Goal: Task Accomplishment & Management: Use online tool/utility

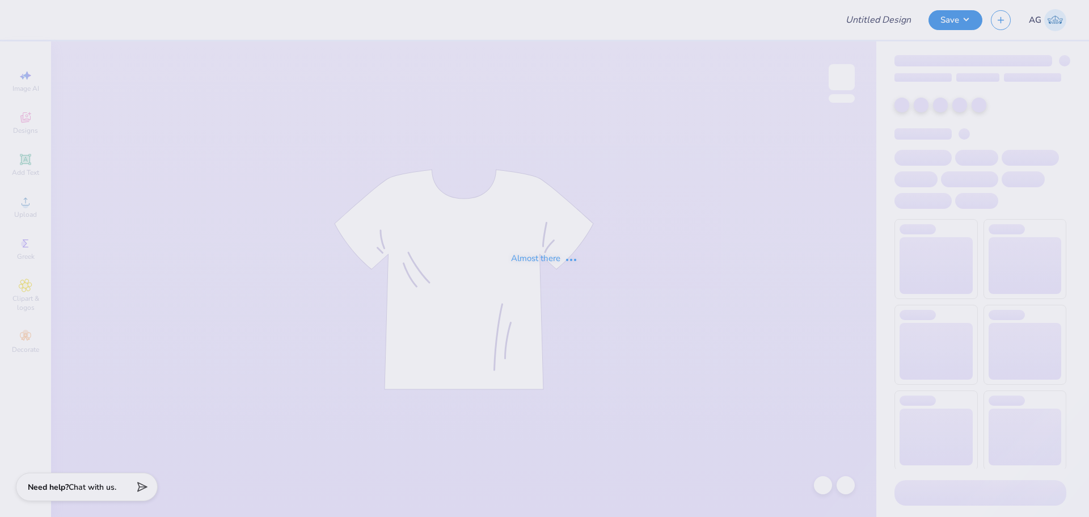
type input "Fall '25 2"
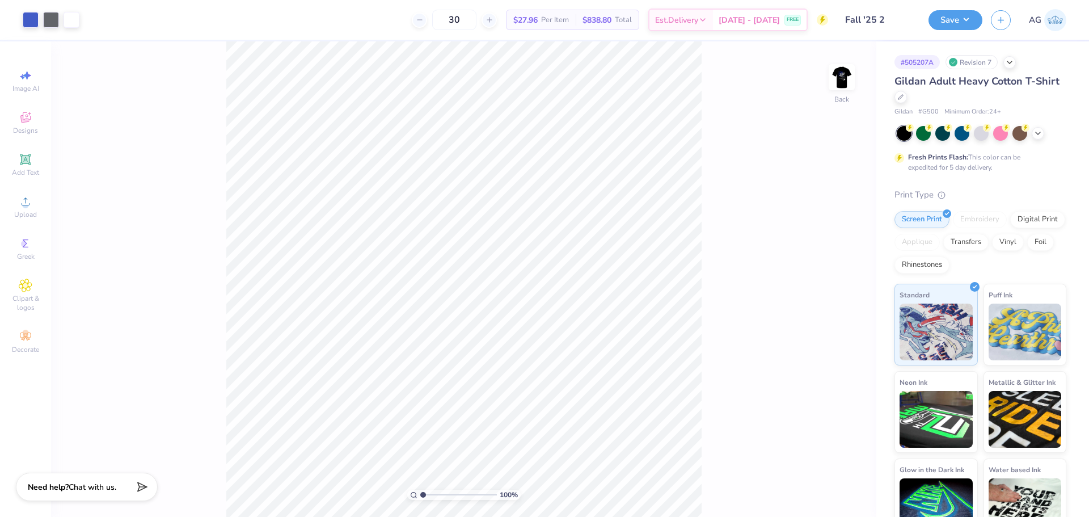
click at [835, 50] on div "100 % Back" at bounding box center [463, 278] width 825 height 475
click at [843, 79] on img at bounding box center [841, 76] width 45 height 45
click at [35, 209] on div "Upload" at bounding box center [26, 206] width 40 height 33
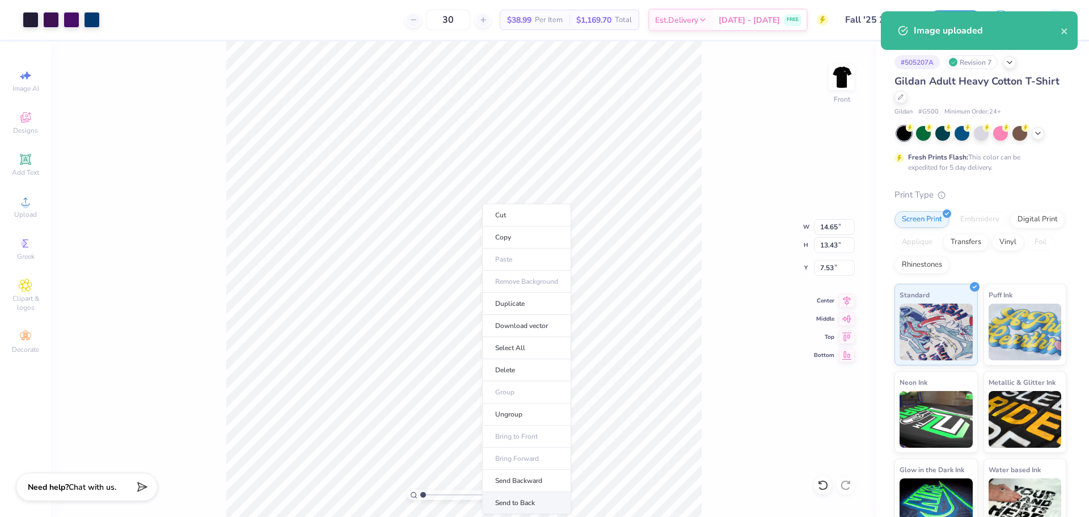
click at [531, 503] on li "Send to Back" at bounding box center [526, 503] width 89 height 22
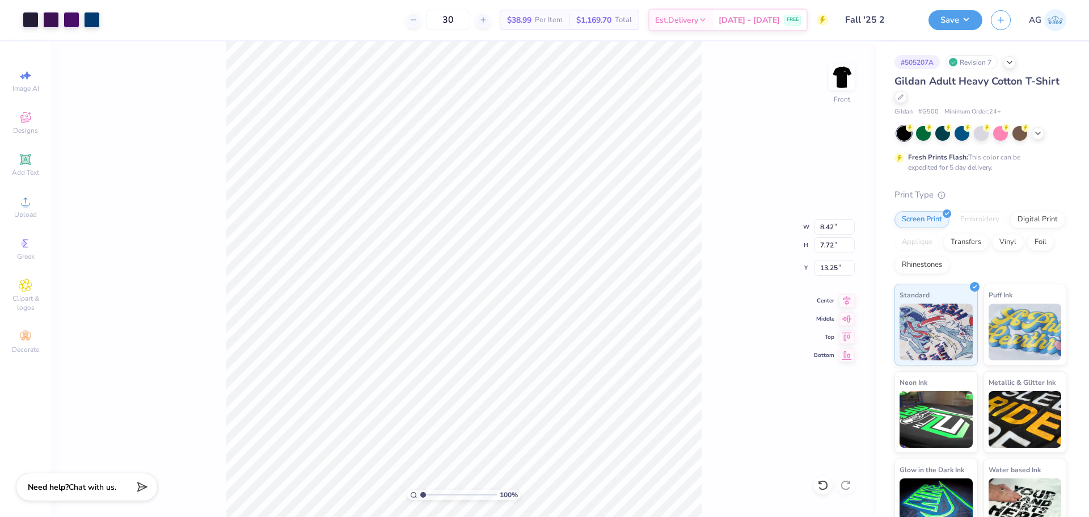
type input "8.42"
type input "7.72"
type input "13.25"
type input "11.25"
type input "13.83"
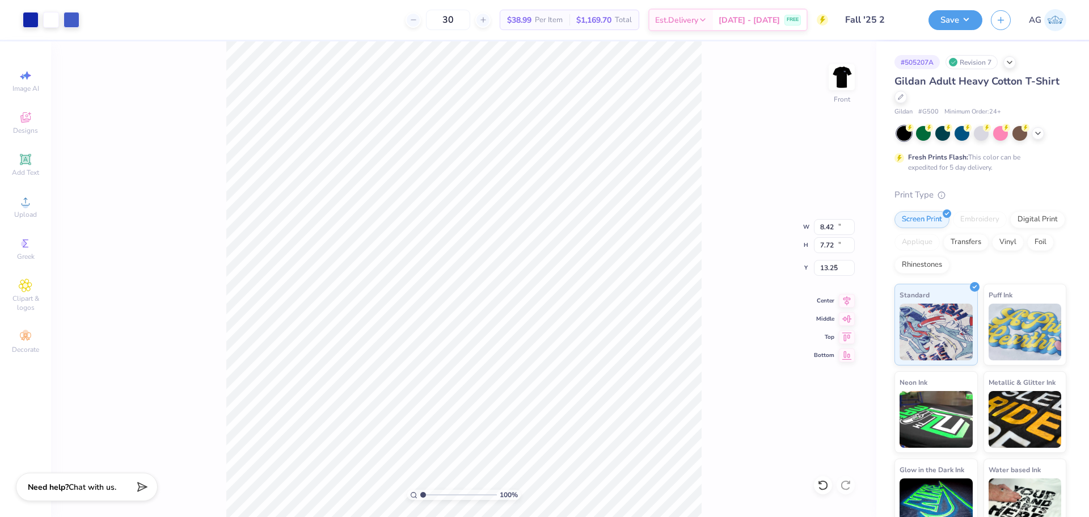
type input "5.00"
type input "8.42"
type input "7.72"
type input "11.56"
type input "9.36"
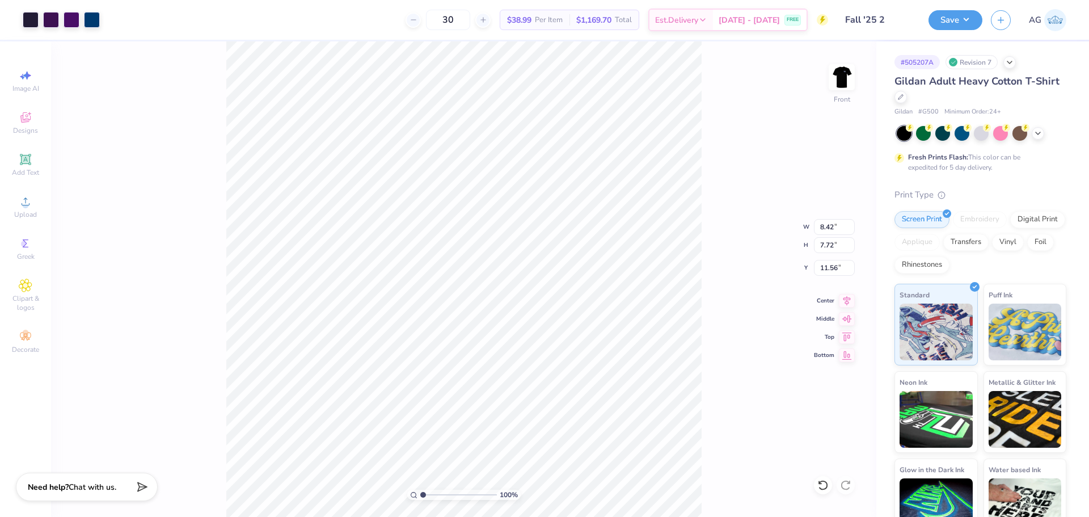
type input "8.58"
type input "10.70"
type input "4.96"
click at [578, 507] on li "Send to Back" at bounding box center [583, 503] width 89 height 22
type input "10.06"
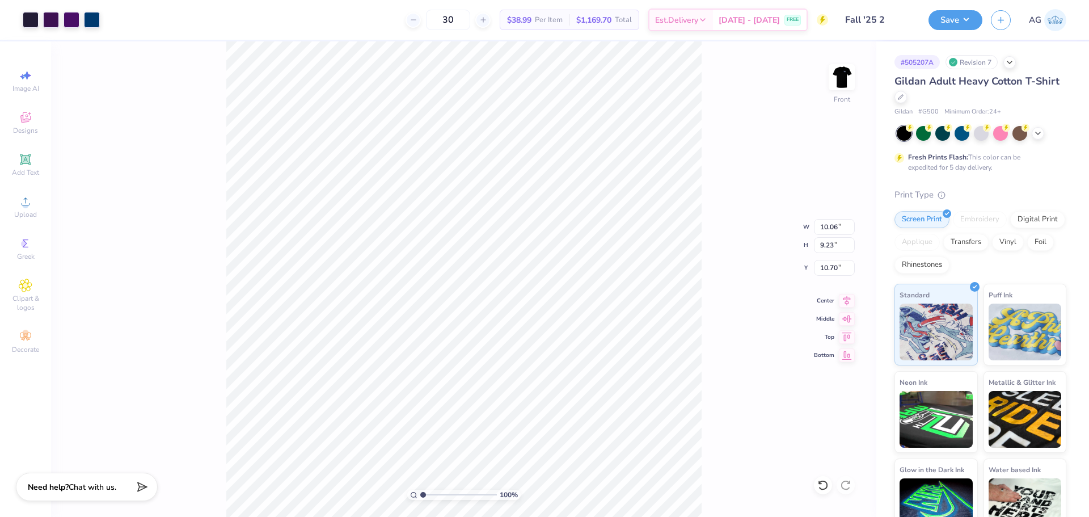
type input "9.23"
type input "10.50"
type input "9.63"
type input "10.30"
click at [561, 494] on li "Send to Back" at bounding box center [570, 503] width 89 height 22
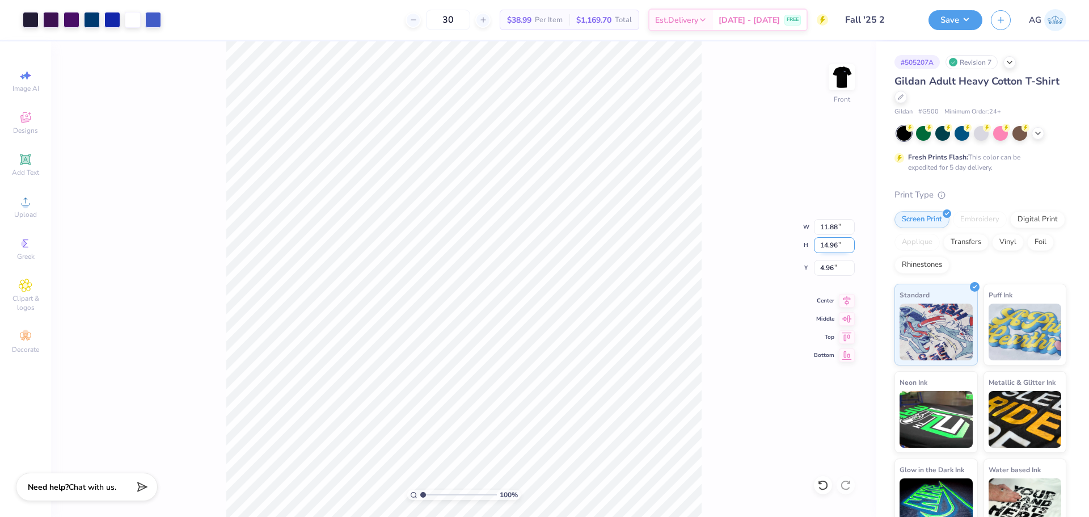
click at [826, 239] on input "14.96" at bounding box center [834, 245] width 41 height 16
type input "15"
type input "11.92"
type input "15.00"
click at [835, 268] on input "4.94" at bounding box center [834, 268] width 41 height 16
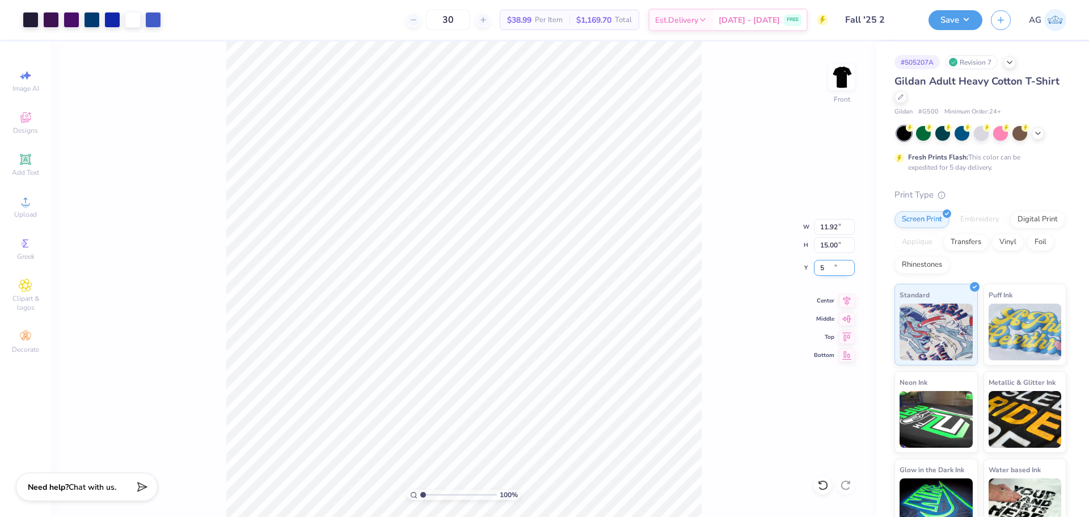
type input "5.00"
click at [849, 301] on icon at bounding box center [847, 299] width 16 height 14
click at [939, 23] on button "Save" at bounding box center [955, 19] width 54 height 20
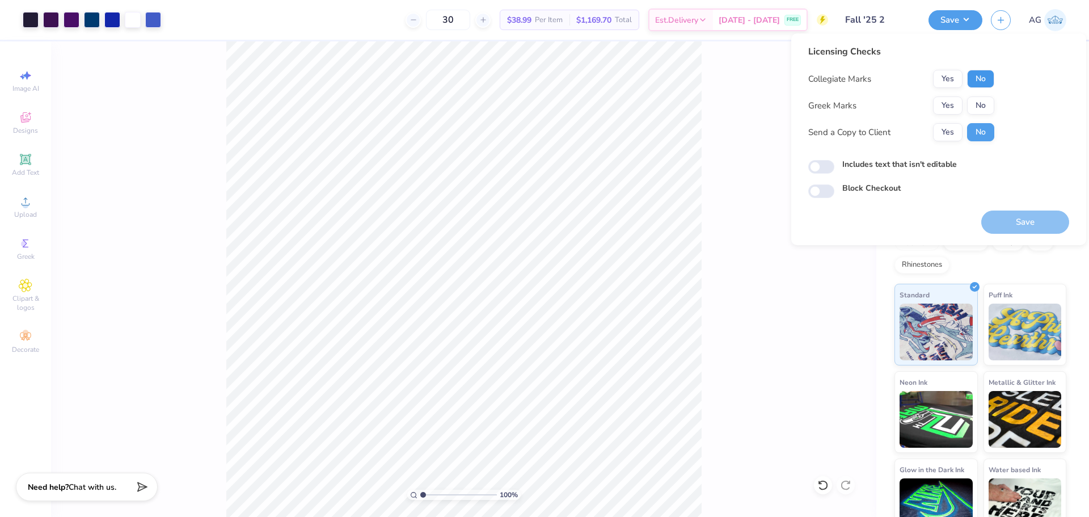
click at [973, 80] on button "No" at bounding box center [980, 79] width 27 height 18
click at [942, 107] on button "Yes" at bounding box center [947, 105] width 29 height 18
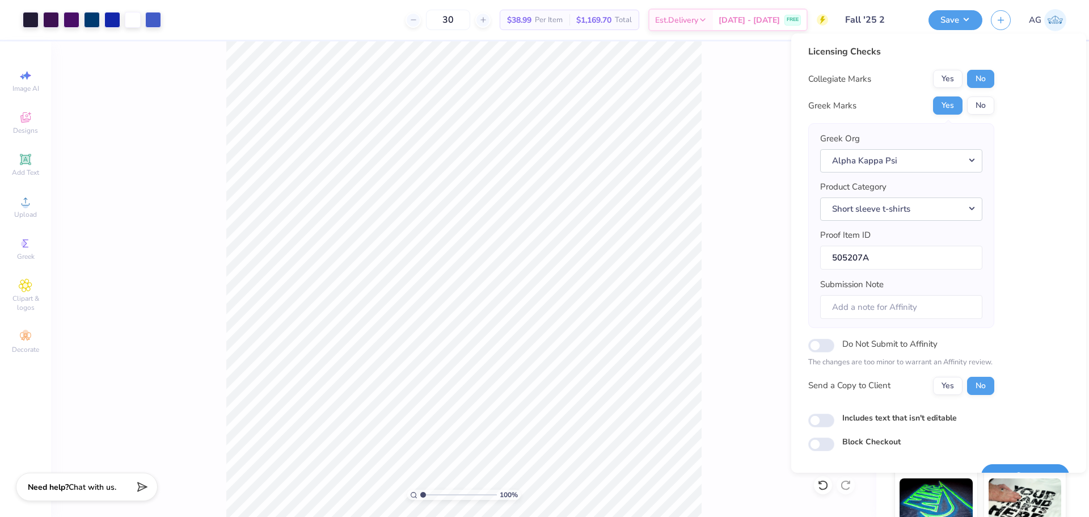
click at [1021, 465] on button "Save" at bounding box center [1025, 475] width 88 height 23
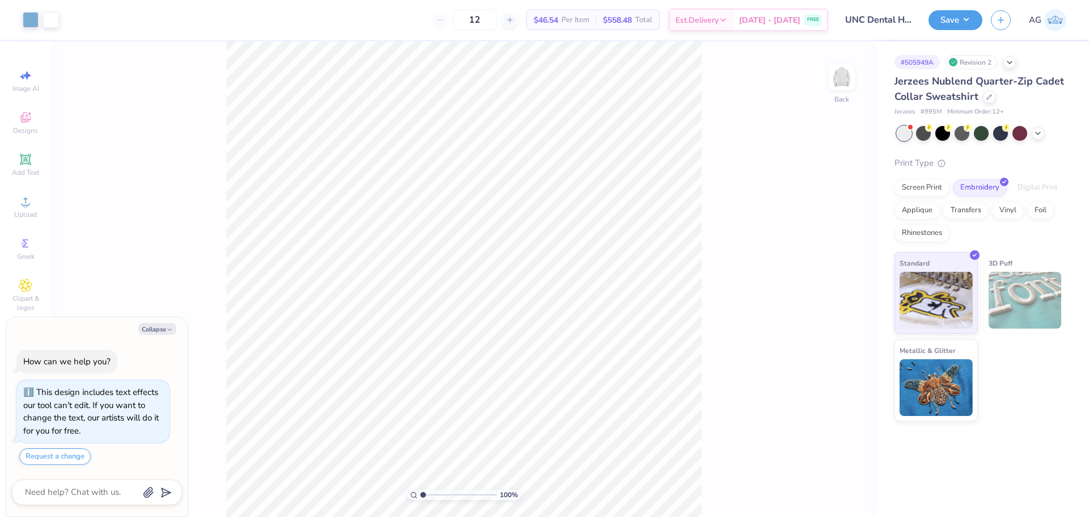
type textarea "x"
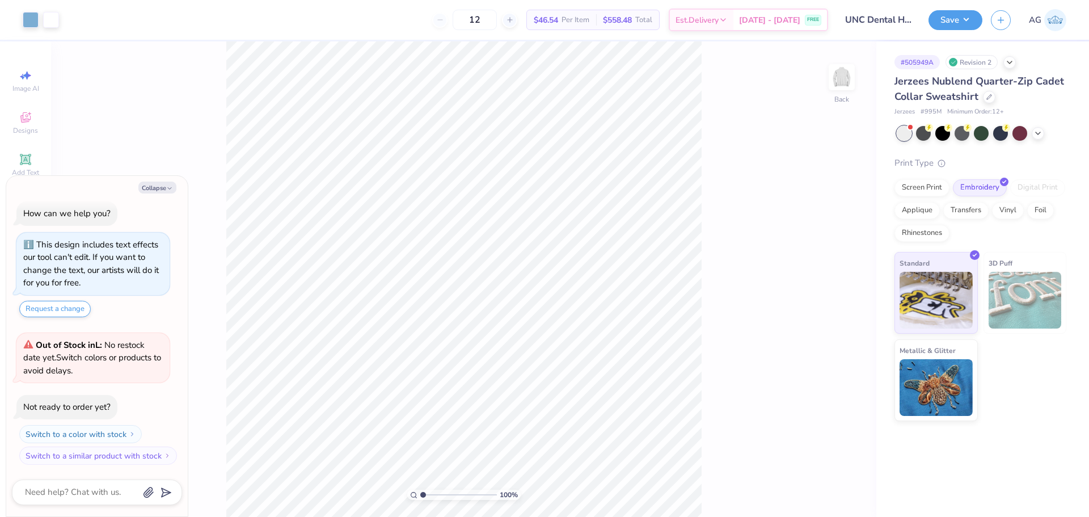
drag, startPoint x: 418, startPoint y: 497, endPoint x: 432, endPoint y: 493, distance: 14.6
click at [432, 494] on div "100 %" at bounding box center [463, 494] width 113 height 10
drag, startPoint x: 432, startPoint y: 493, endPoint x: 455, endPoint y: 491, distance: 23.3
type input "5.28"
click at [455, 491] on input "range" at bounding box center [458, 494] width 77 height 10
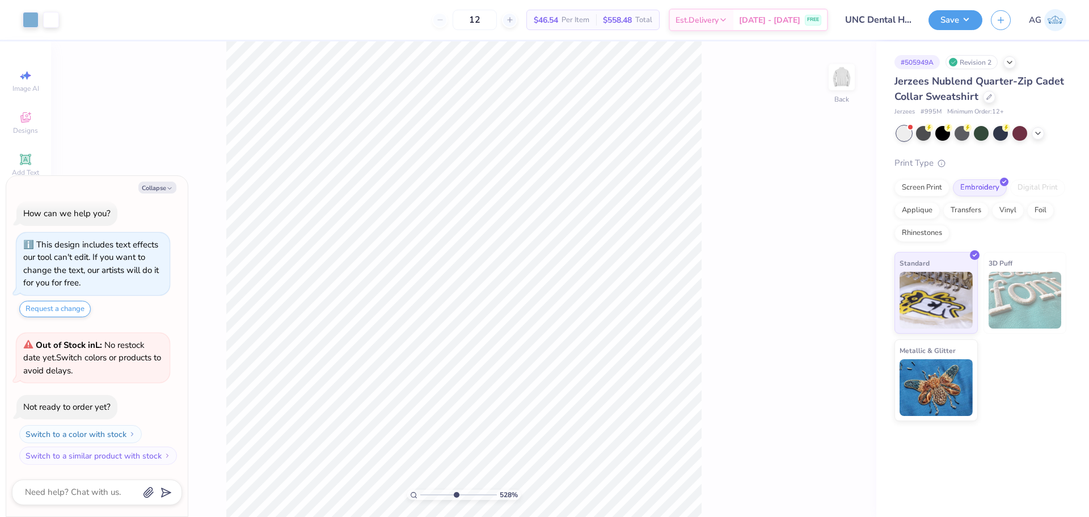
type textarea "x"
click at [445, 496] on input "range" at bounding box center [458, 494] width 77 height 10
drag, startPoint x: 447, startPoint y: 496, endPoint x: 375, endPoint y: 485, distance: 72.2
type input "1"
click at [420, 489] on input "range" at bounding box center [458, 494] width 77 height 10
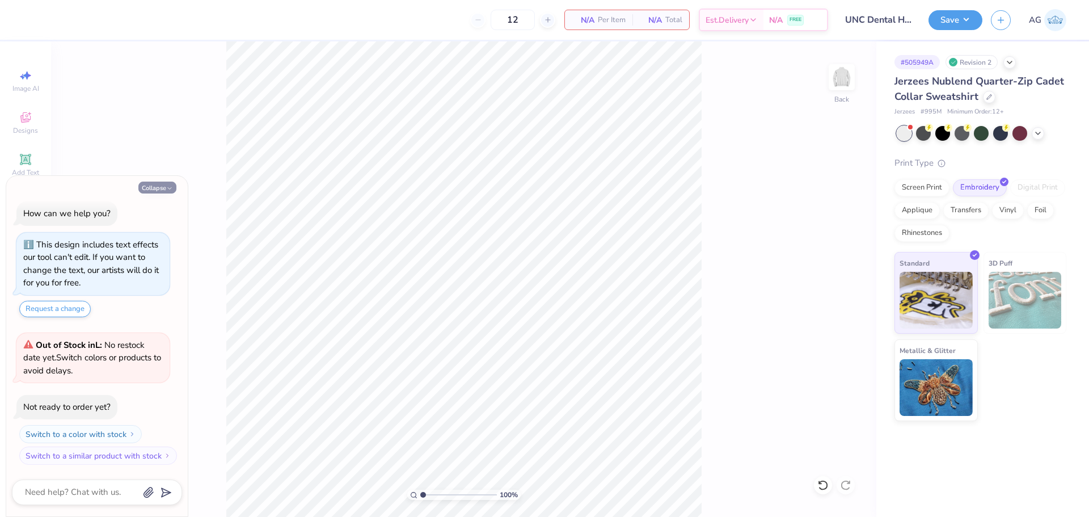
click at [168, 192] on div "Collapse How can we help you? This design includes text effects our tool can't …" at bounding box center [96, 346] width 181 height 340
drag, startPoint x: 147, startPoint y: 187, endPoint x: 79, endPoint y: 200, distance: 69.3
click at [146, 187] on button "Collapse" at bounding box center [157, 187] width 38 height 12
type textarea "x"
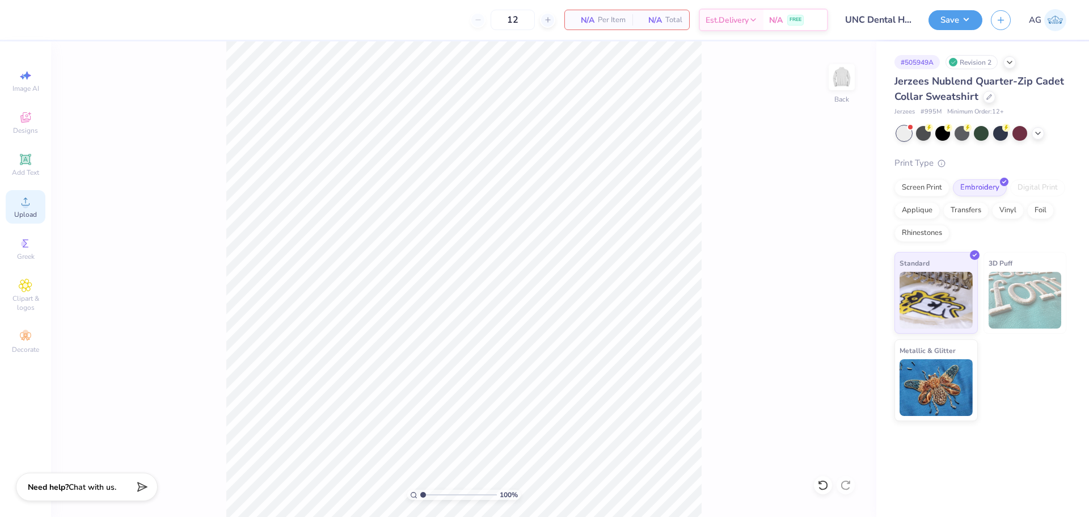
click at [22, 215] on span "Upload" at bounding box center [25, 214] width 23 height 9
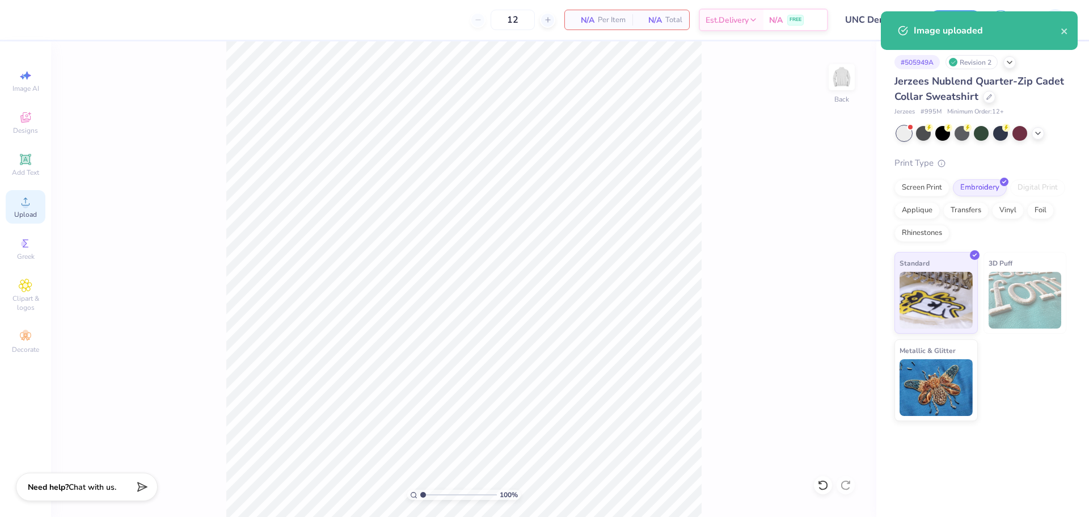
click at [33, 202] on div "Upload" at bounding box center [26, 206] width 40 height 33
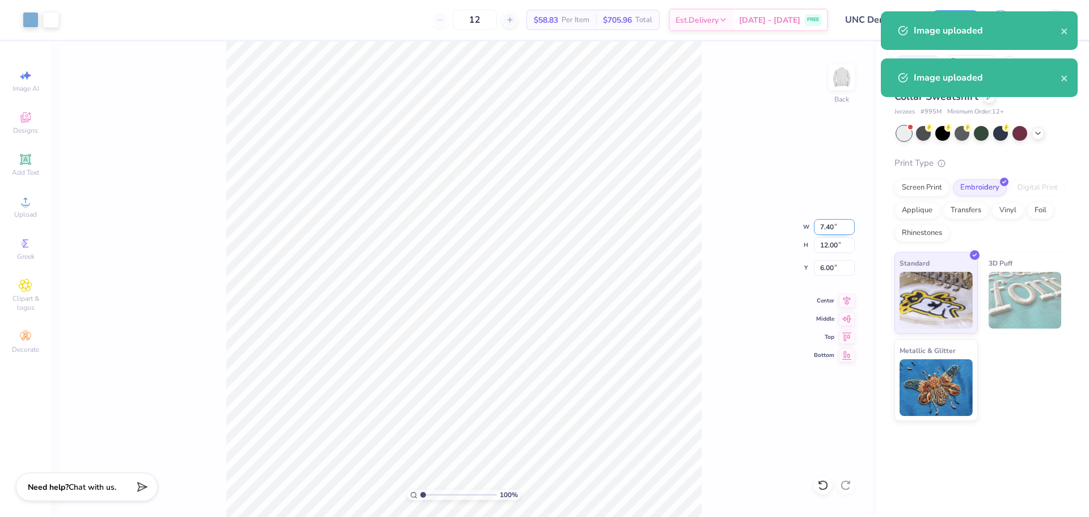
click at [826, 228] on input "7.40" at bounding box center [834, 227] width 41 height 16
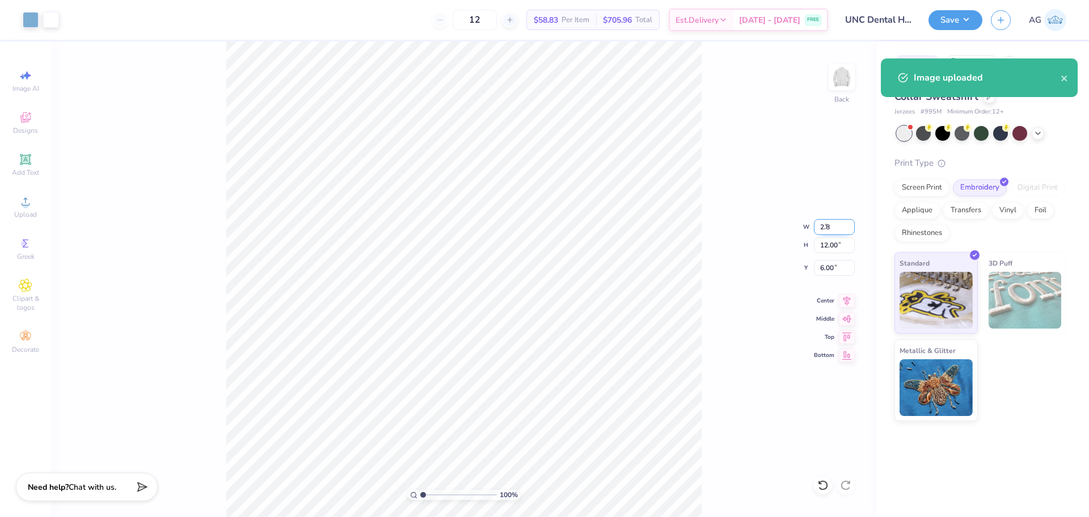
type input "2.80"
type input "4.54"
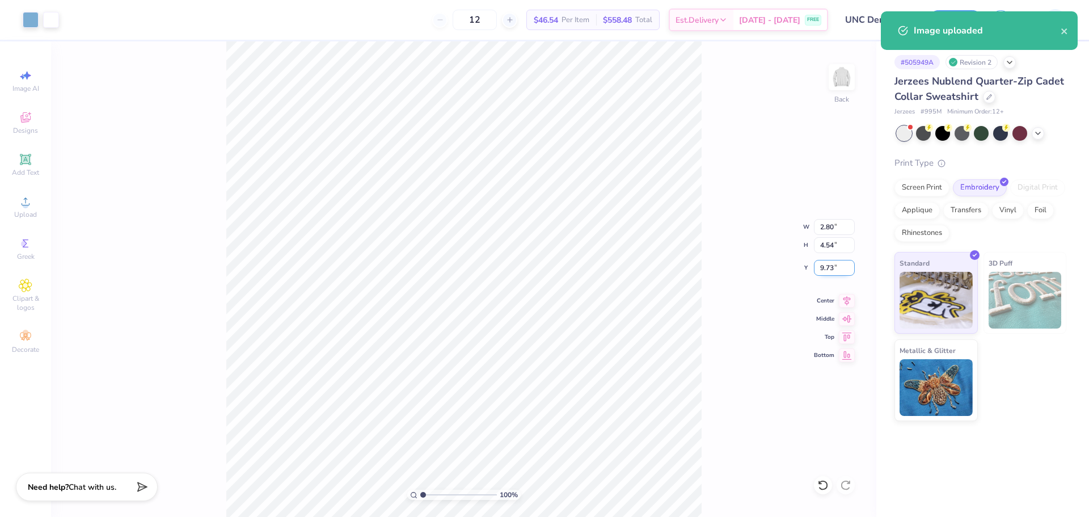
click at [832, 272] on input "9.73" at bounding box center [834, 268] width 41 height 16
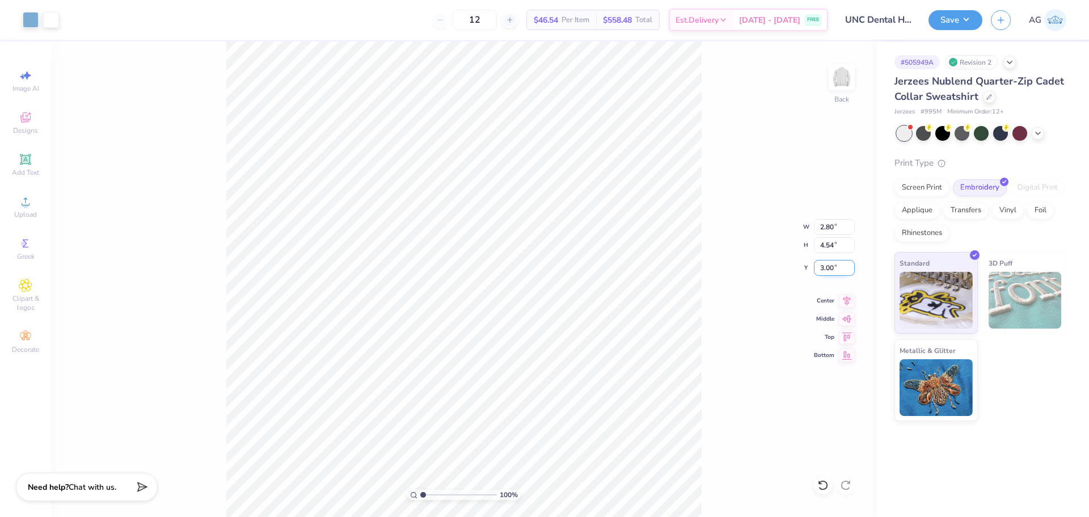
click at [832, 265] on input "3.00" at bounding box center [834, 268] width 41 height 16
type input "2.45"
click at [829, 266] on input "2.41" at bounding box center [834, 268] width 41 height 16
type input "2.45"
click at [958, 16] on button "Save" at bounding box center [955, 19] width 54 height 20
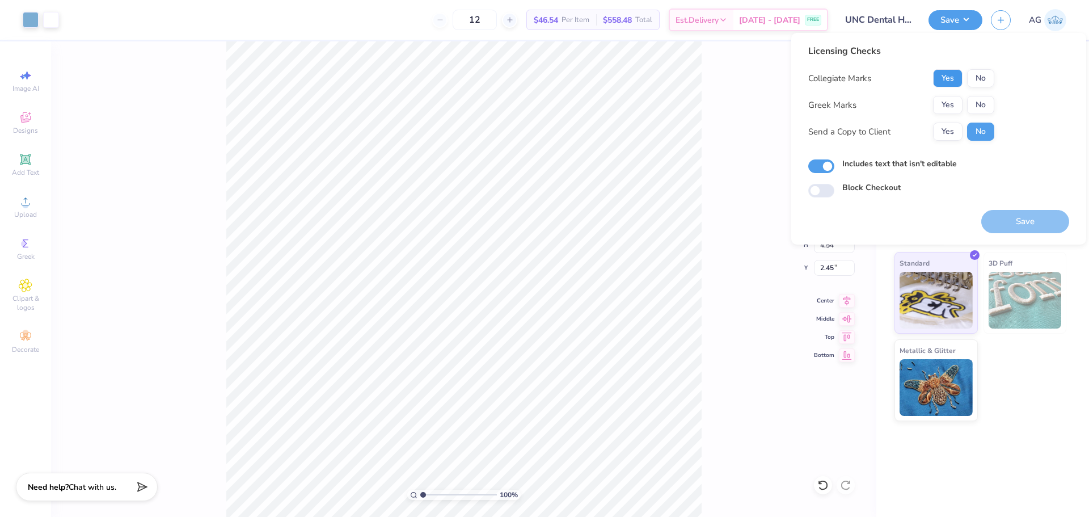
click at [937, 77] on button "Yes" at bounding box center [947, 78] width 29 height 18
click at [969, 104] on button "No" at bounding box center [980, 105] width 27 height 18
click at [972, 104] on button "No" at bounding box center [980, 105] width 27 height 18
click at [1025, 231] on button "Save" at bounding box center [1025, 221] width 88 height 23
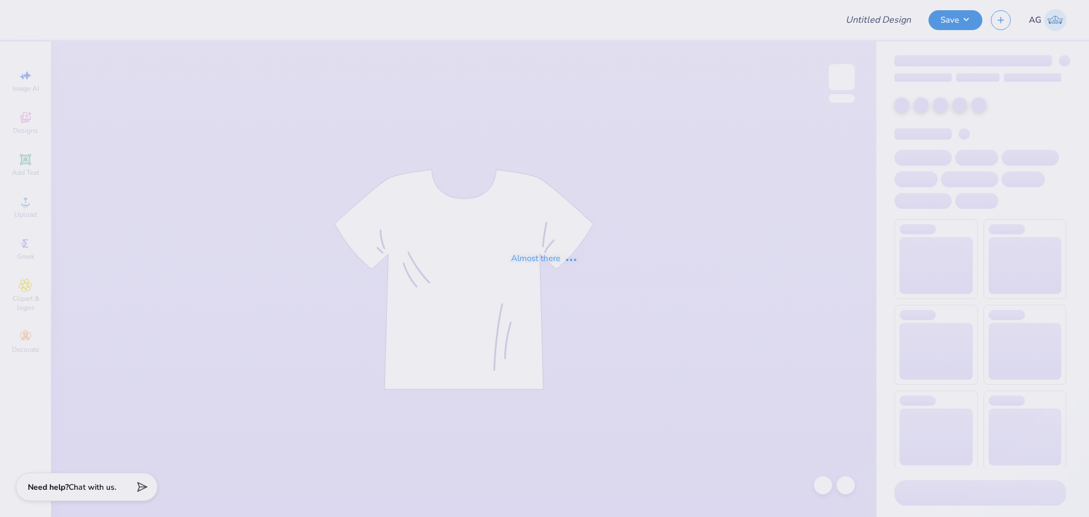
type input "Casachella Shirts 2025"
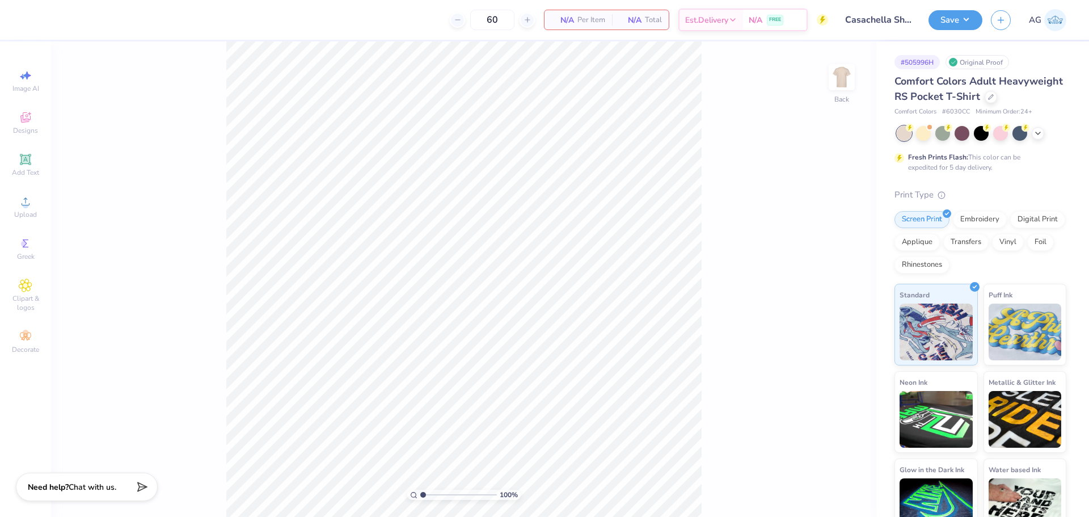
click at [206, 176] on div "100 % Back" at bounding box center [463, 278] width 825 height 475
click at [32, 206] on div "Upload" at bounding box center [26, 206] width 40 height 33
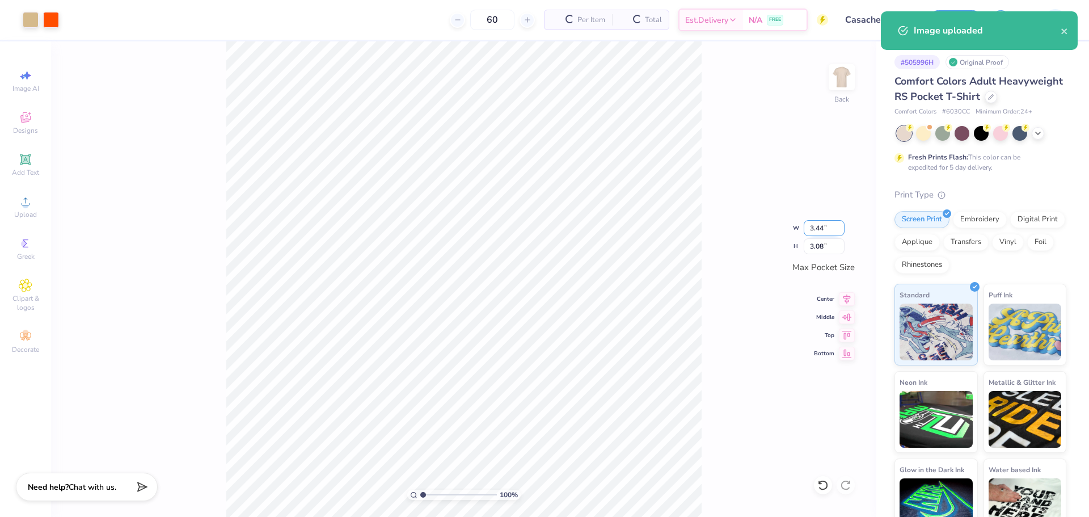
click at [815, 234] on input "3.44" at bounding box center [823, 228] width 41 height 16
type input "3.50"
type input "3.14"
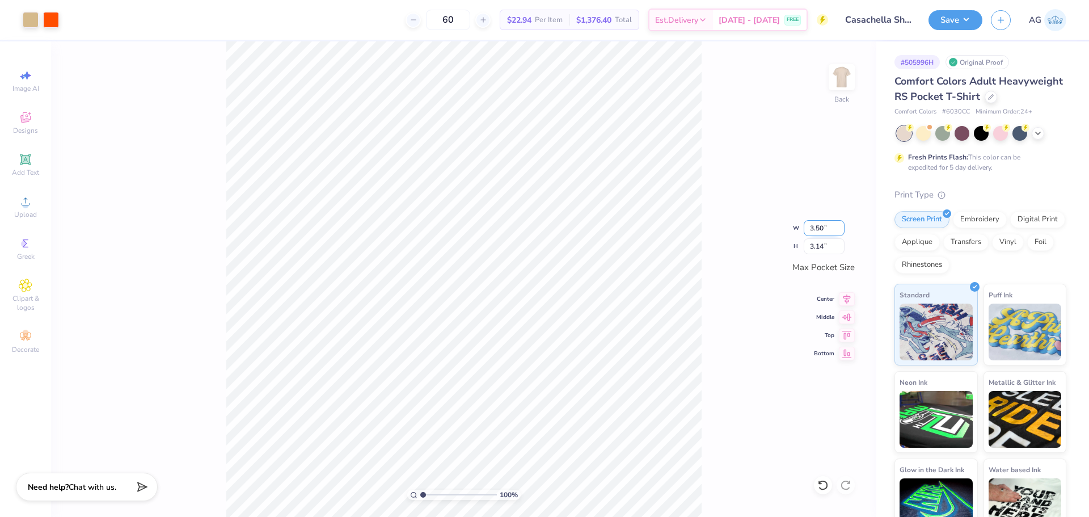
click at [827, 224] on input "3.50" at bounding box center [823, 228] width 41 height 16
type input "3.00"
type input "2.69"
click at [733, 234] on div "100 % Back W 3.00 3.00 " H 2.69 2.69 " Max Pocket Size Center Middle Top Bottom" at bounding box center [463, 278] width 825 height 475
click at [820, 78] on div "100 % Back" at bounding box center [463, 278] width 825 height 475
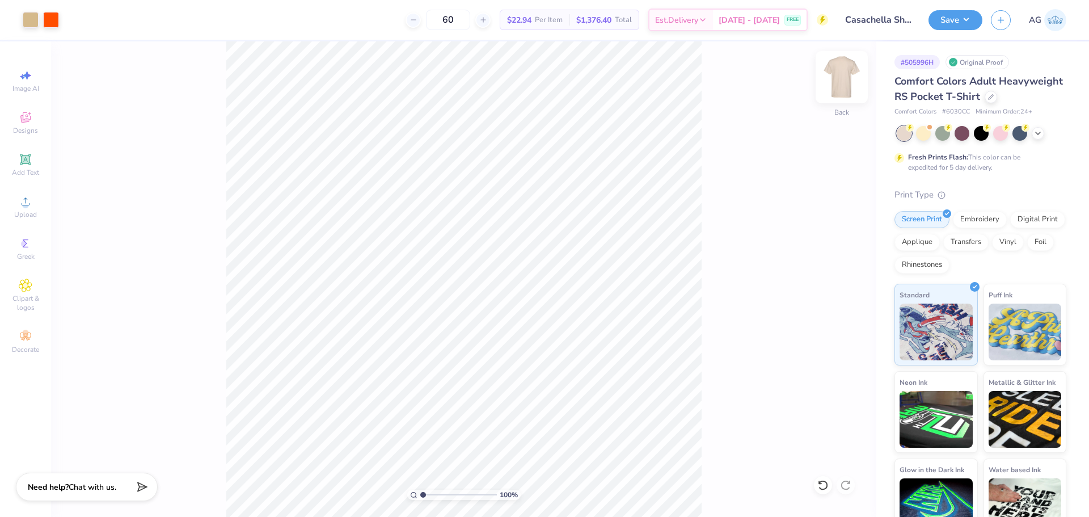
click at [840, 82] on img at bounding box center [841, 76] width 45 height 45
click at [28, 192] on div "Upload" at bounding box center [26, 206] width 40 height 33
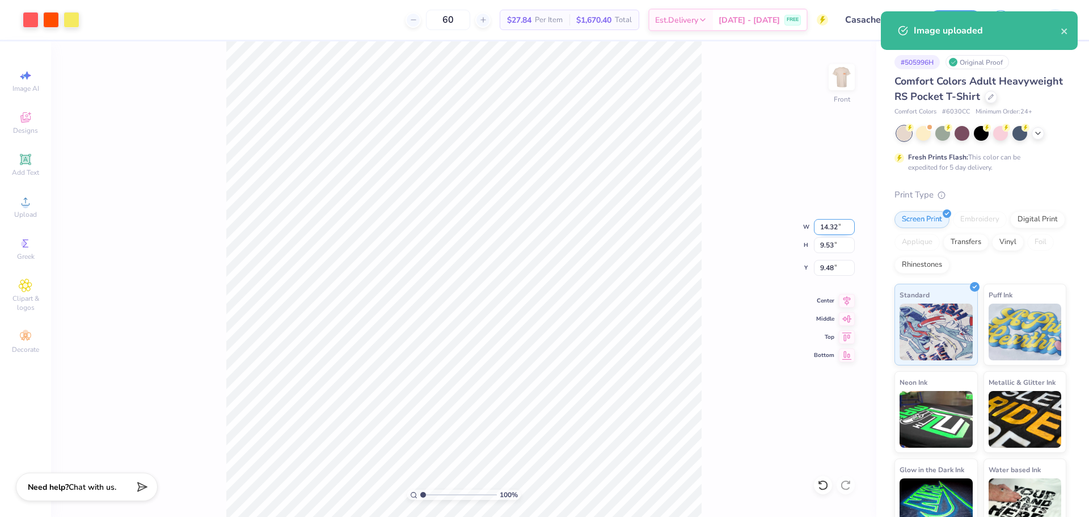
click at [839, 224] on input "14.32" at bounding box center [834, 227] width 41 height 16
type input "12.00"
type input "7.99"
click at [838, 263] on input "10.26" at bounding box center [834, 268] width 41 height 16
click at [839, 266] on input "10.26" at bounding box center [834, 268] width 41 height 16
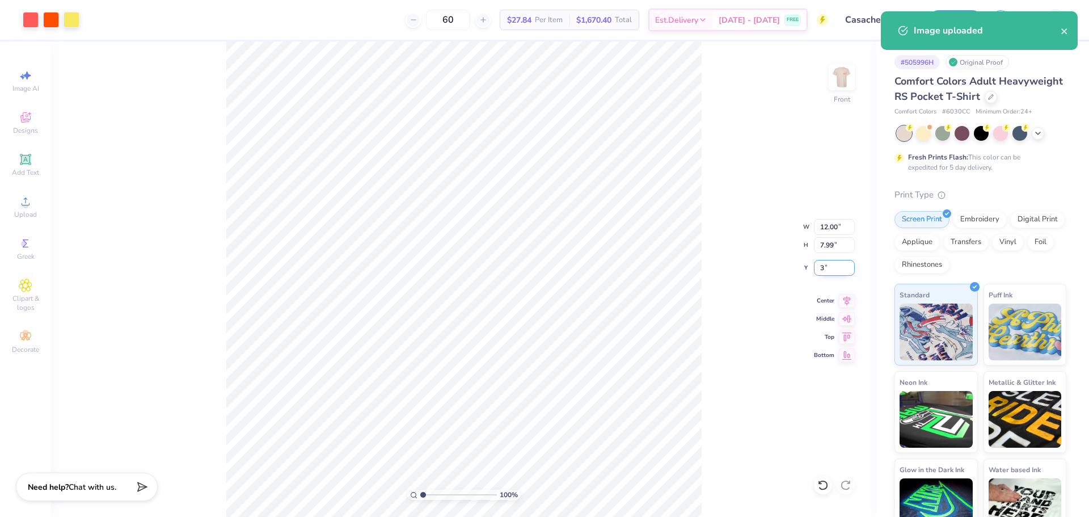
type input "3.00"
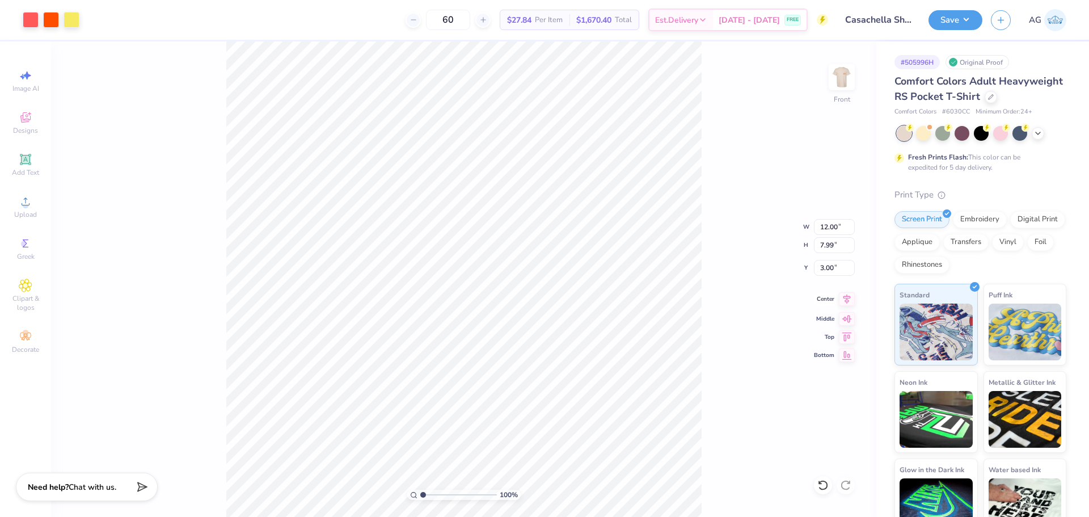
click at [852, 303] on icon at bounding box center [847, 299] width 16 height 14
click at [946, 31] on div "Save AG" at bounding box center [1008, 20] width 160 height 40
click at [982, 22] on div "Save" at bounding box center [955, 20] width 54 height 20
click at [962, 27] on button "Save" at bounding box center [955, 19] width 54 height 20
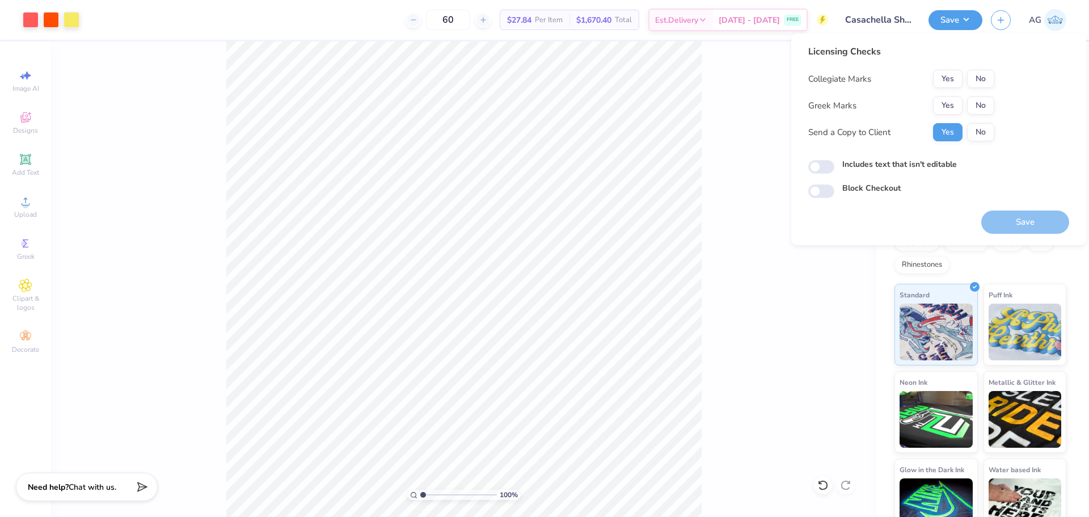
click at [1010, 73] on div "Licensing Checks Collegiate Marks Yes No Greek Marks Yes No Send a Copy to Clie…" at bounding box center [938, 121] width 261 height 153
click at [998, 71] on div "Licensing Checks Collegiate Marks Yes No Greek Marks Yes No Send a Copy to Clie…" at bounding box center [938, 121] width 261 height 153
click at [986, 76] on button "No" at bounding box center [980, 79] width 27 height 18
click at [956, 110] on button "Yes" at bounding box center [947, 105] width 29 height 18
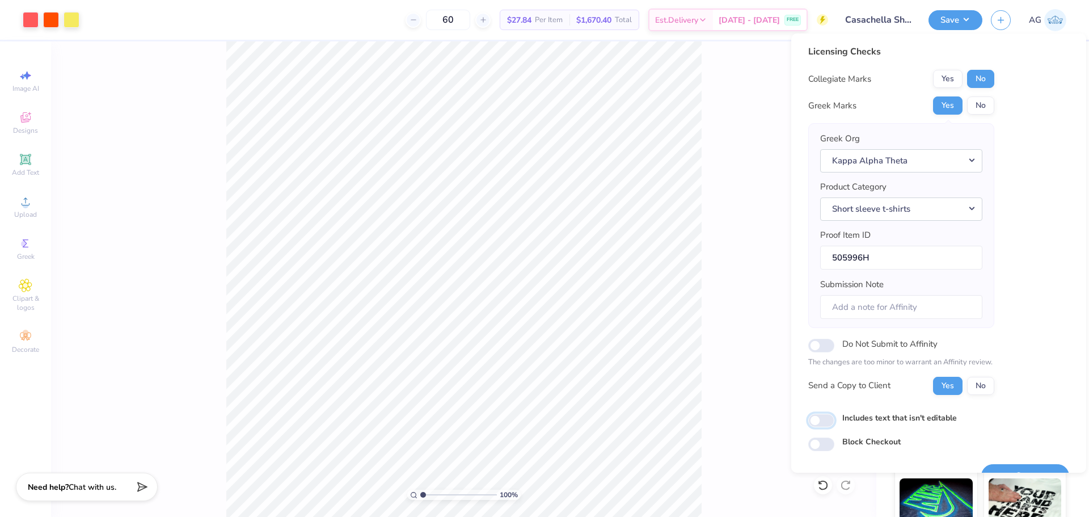
click at [820, 416] on input "Includes text that isn't editable" at bounding box center [821, 420] width 26 height 14
checkbox input "true"
click at [1003, 468] on button "Save" at bounding box center [1025, 475] width 88 height 23
